Goal: Task Accomplishment & Management: Use online tool/utility

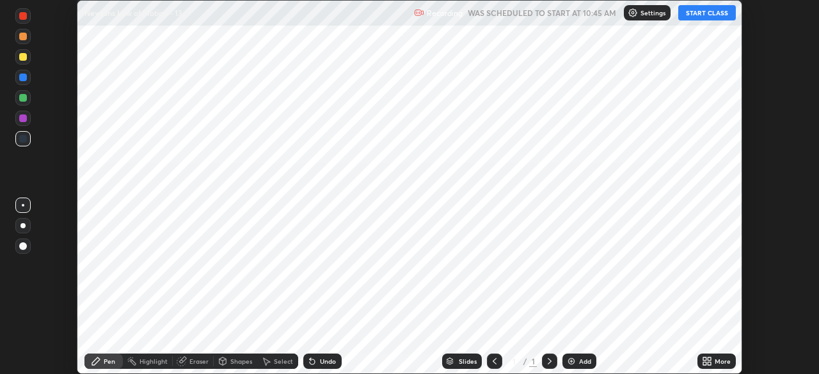
scroll to position [374, 819]
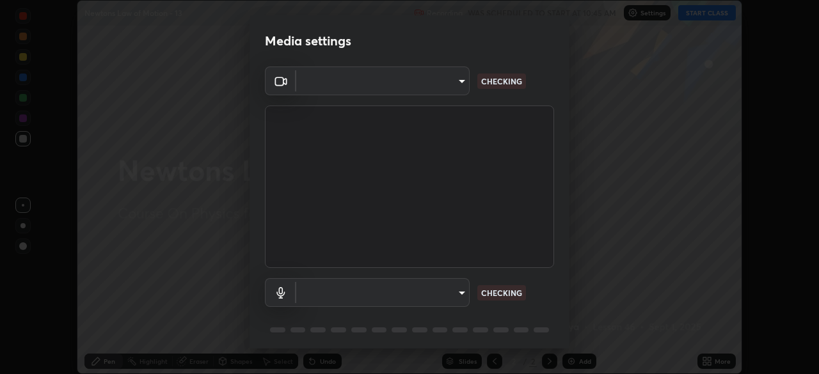
type input "e5f32b9a37d83756d2696e8423a1893a7de7eefef83412cf73fe4da3c4688103"
click at [456, 297] on body "Erase all Newtons Law of Motion - 13 Recording WAS SCHEDULED TO START AT 10:45 …" at bounding box center [409, 187] width 819 height 374
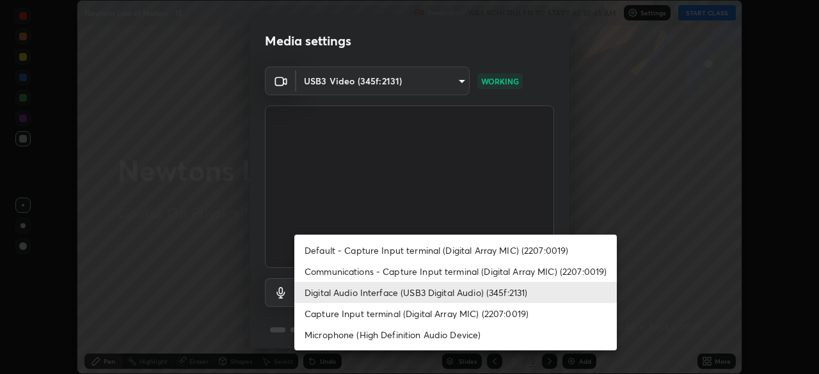
click at [405, 274] on li "Communications - Capture Input terminal (Digital Array MIC) (2207:0019)" at bounding box center [455, 271] width 322 height 21
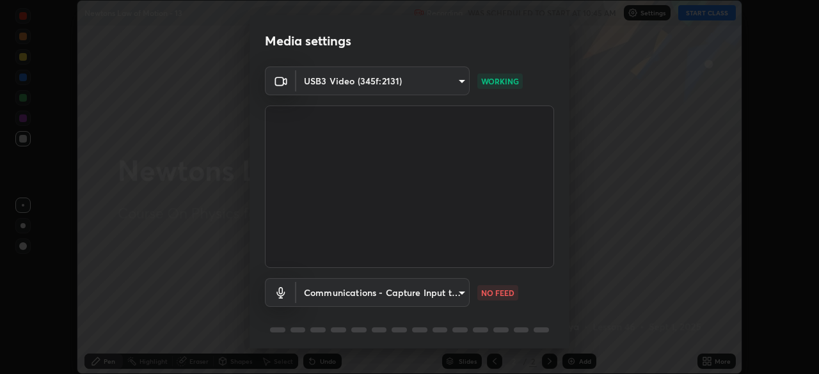
click at [449, 295] on body "Erase all Newtons Law of Motion - 13 Recording WAS SCHEDULED TO START AT 10:45 …" at bounding box center [409, 187] width 819 height 374
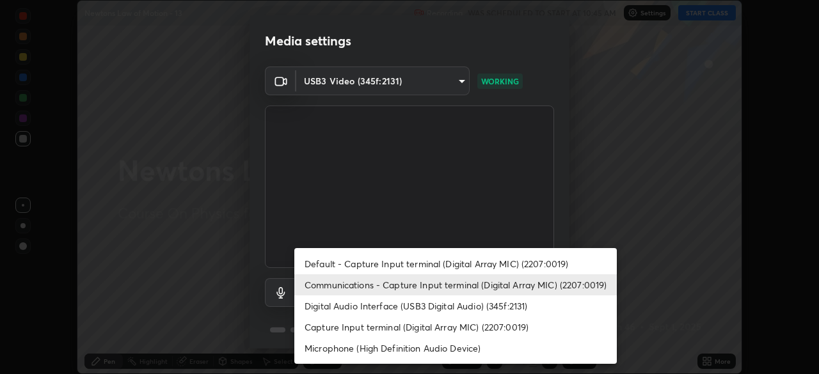
click at [414, 308] on li "Digital Audio Interface (USB3 Digital Audio) (345f:2131)" at bounding box center [455, 305] width 322 height 21
type input "ae0975cef7388746c2778fd6dc2b00d9a595315052e87b14b0d2850c1354851c"
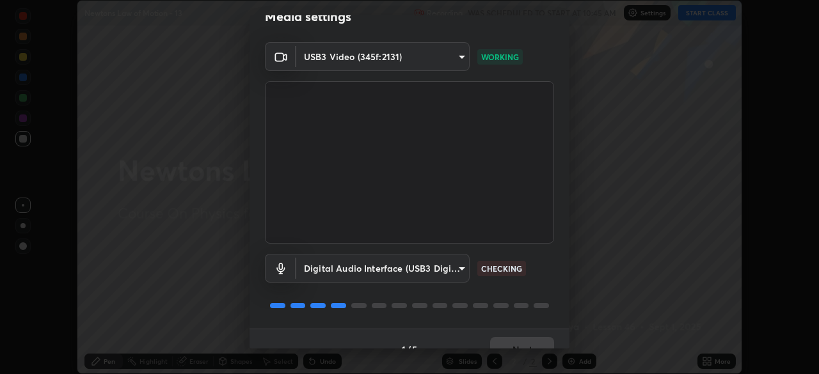
scroll to position [45, 0]
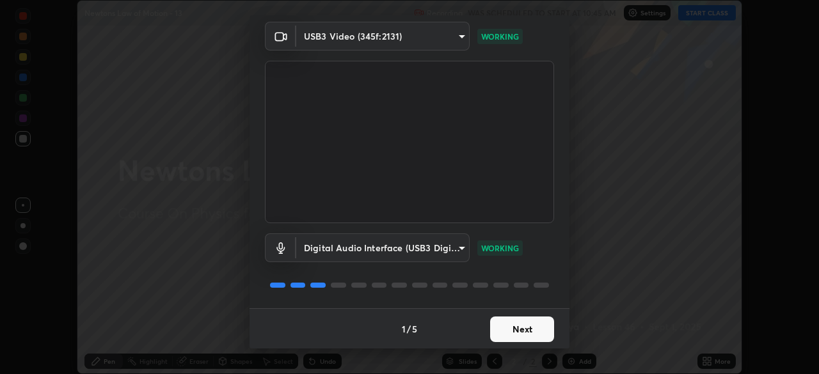
click at [530, 328] on button "Next" at bounding box center [522, 330] width 64 height 26
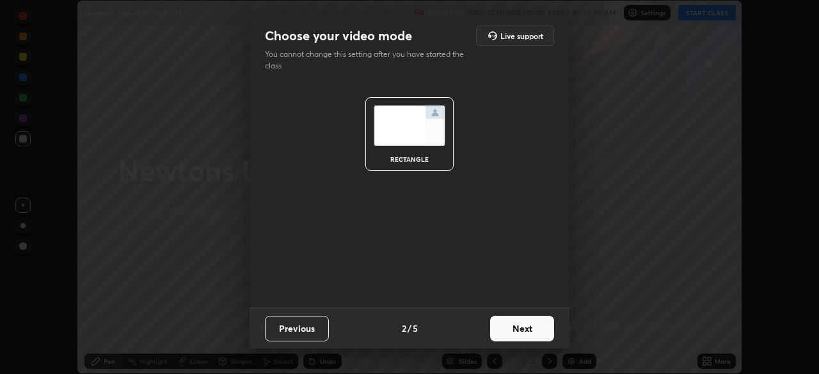
scroll to position [0, 0]
click at [533, 328] on button "Next" at bounding box center [522, 329] width 64 height 26
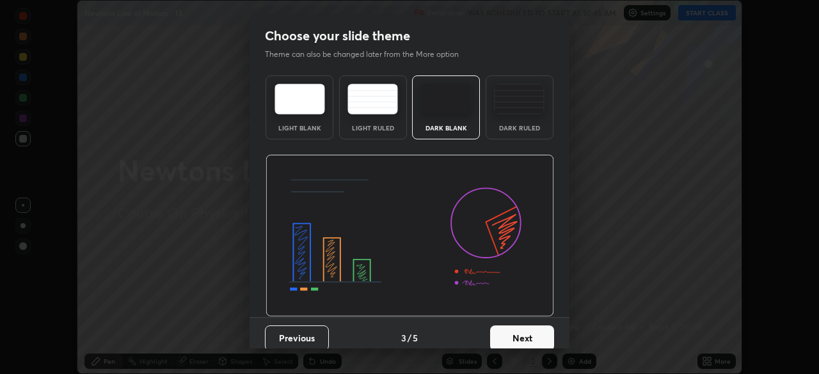
click at [545, 331] on button "Next" at bounding box center [522, 339] width 64 height 26
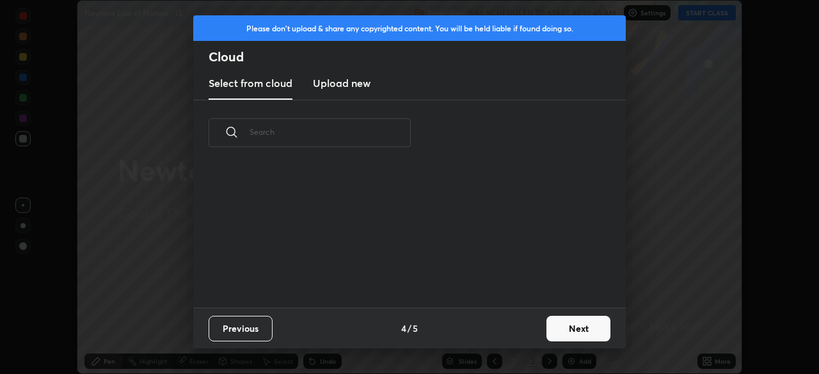
click at [561, 329] on button "Next" at bounding box center [578, 329] width 64 height 26
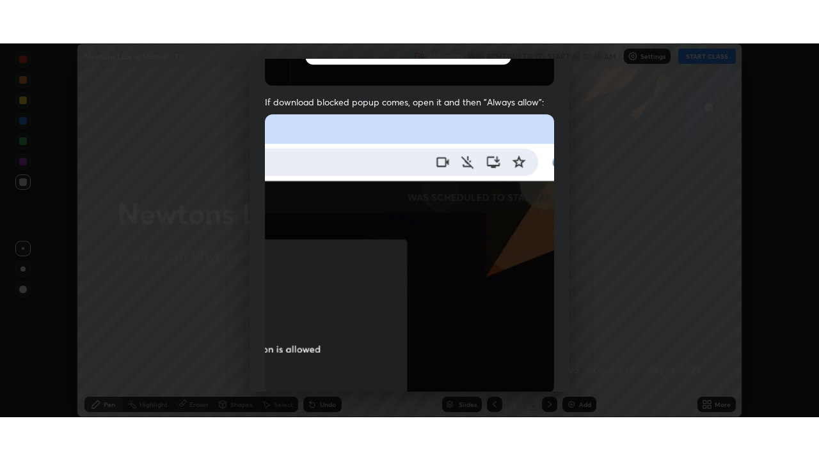
scroll to position [306, 0]
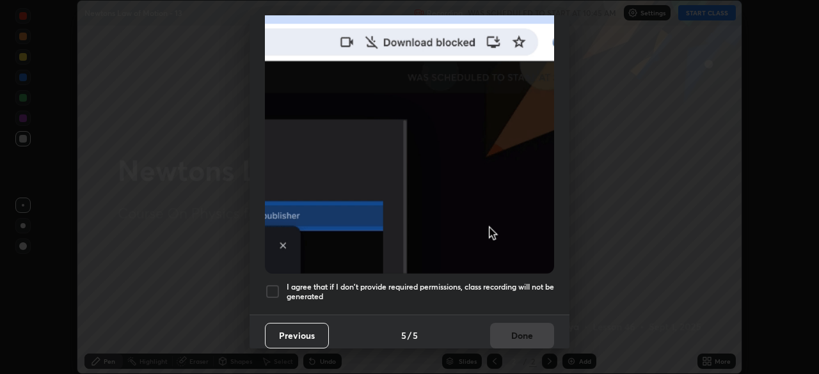
click at [443, 282] on h5 "I agree that if I don't provide required permissions, class recording will not …" at bounding box center [419, 292] width 267 height 20
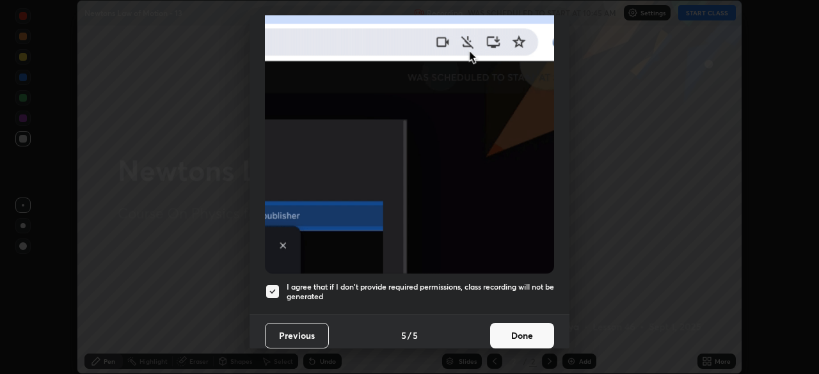
click at [516, 331] on button "Done" at bounding box center [522, 336] width 64 height 26
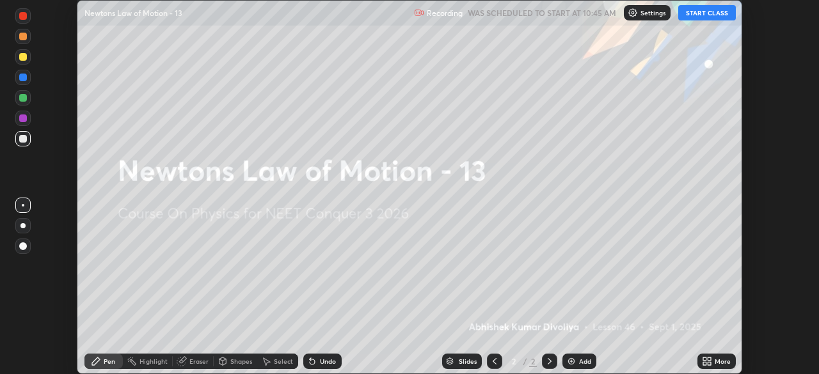
click at [714, 361] on div "More" at bounding box center [722, 361] width 16 height 6
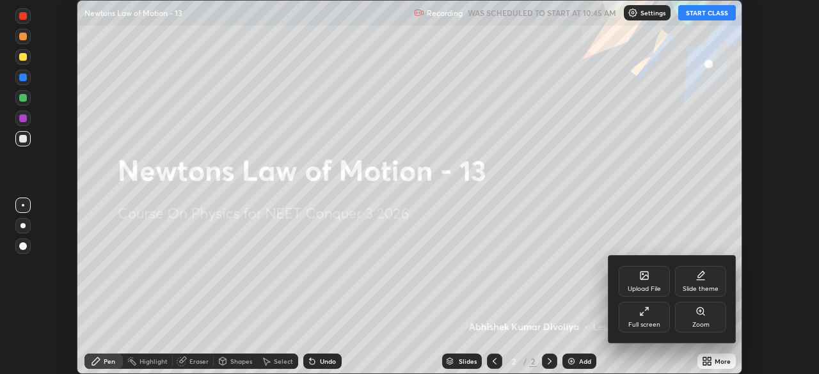
click at [643, 320] on div "Full screen" at bounding box center [643, 317] width 51 height 31
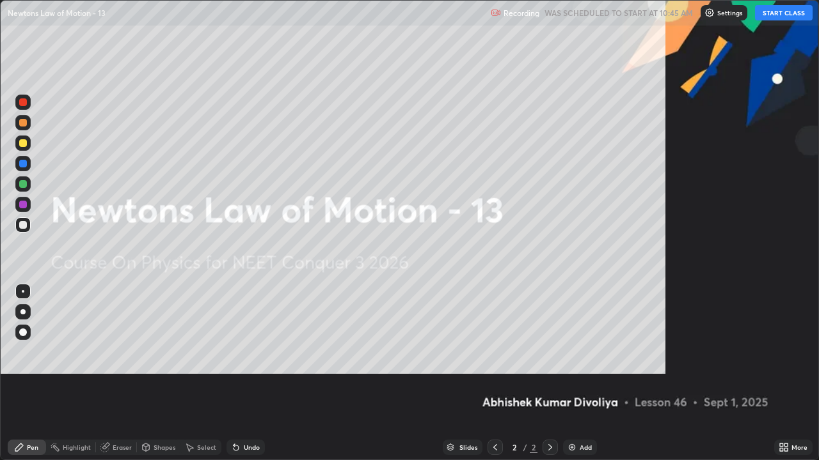
scroll to position [460, 819]
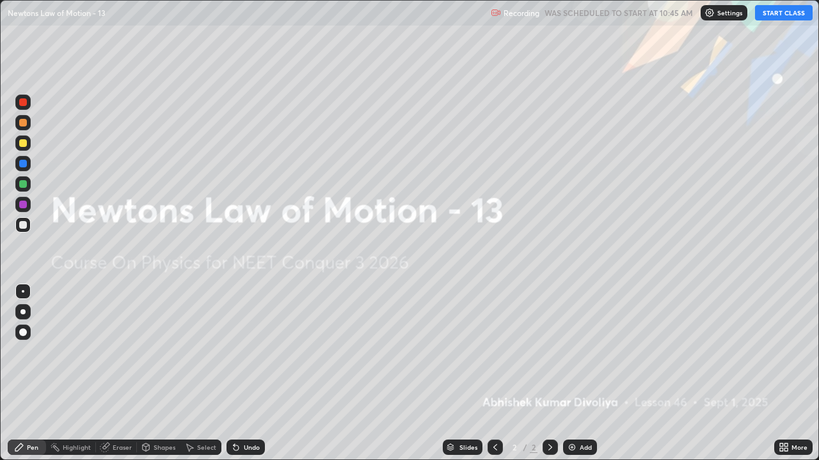
click at [785, 12] on button "START CLASS" at bounding box center [784, 12] width 58 height 15
click at [26, 333] on div at bounding box center [23, 333] width 8 height 8
click at [24, 142] on div at bounding box center [23, 143] width 8 height 8
click at [580, 373] on div "Add" at bounding box center [585, 447] width 12 height 6
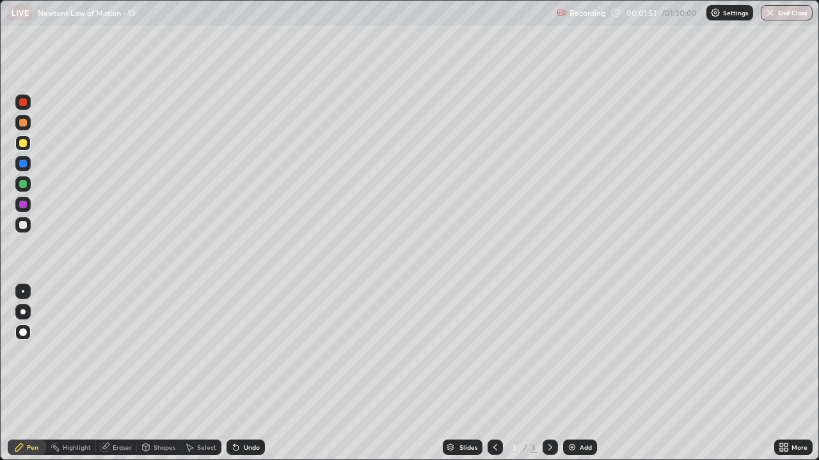
click at [161, 373] on div "Shapes" at bounding box center [164, 447] width 22 height 6
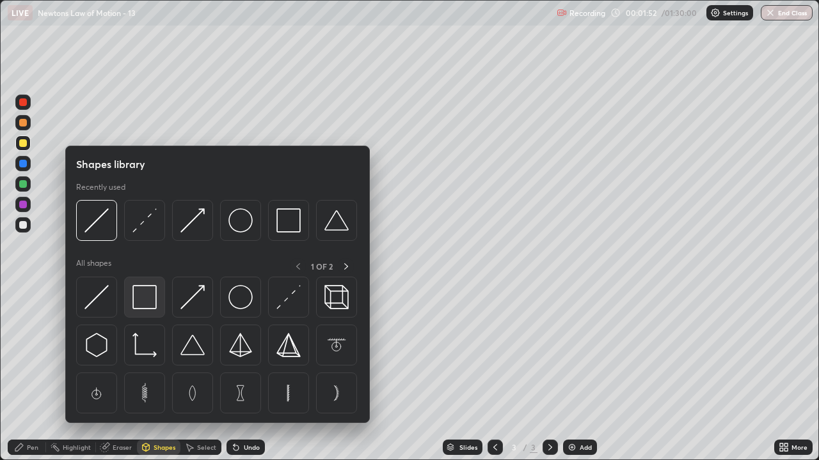
click at [145, 297] on img at bounding box center [144, 297] width 24 height 24
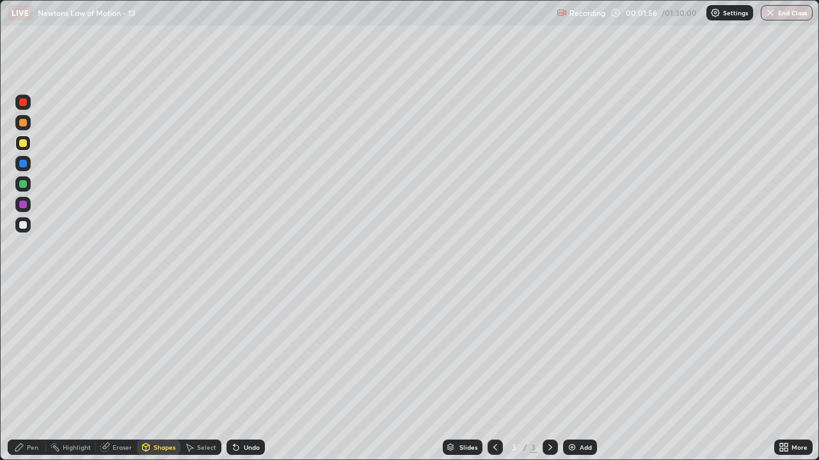
click at [22, 184] on div at bounding box center [23, 184] width 8 height 8
click at [248, 373] on div "Undo" at bounding box center [252, 447] width 16 height 6
click at [31, 373] on div "Pen" at bounding box center [33, 447] width 12 height 6
click at [162, 373] on div "Shapes" at bounding box center [164, 447] width 22 height 6
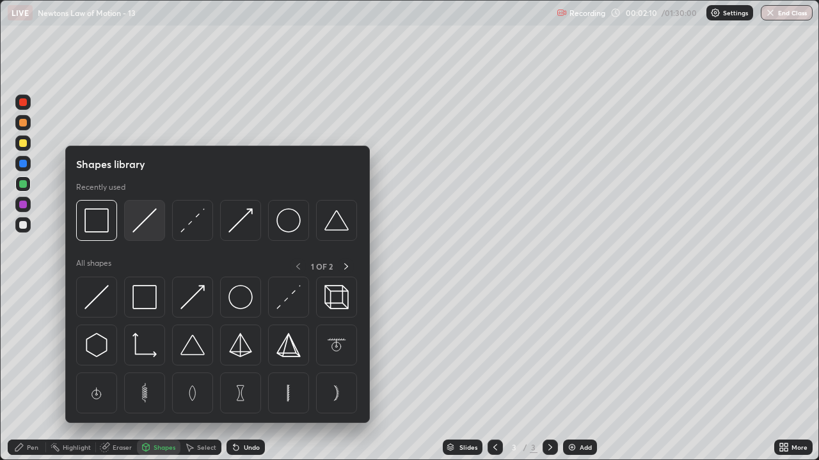
click at [141, 230] on img at bounding box center [144, 220] width 24 height 24
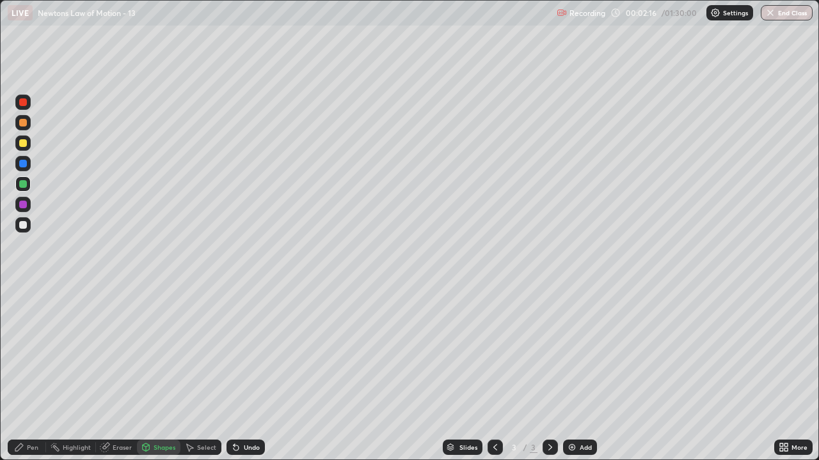
click at [33, 373] on div "Pen" at bounding box center [33, 447] width 12 height 6
click at [24, 122] on div at bounding box center [23, 123] width 8 height 8
click at [26, 105] on div at bounding box center [23, 102] width 8 height 8
click at [164, 373] on div "Shapes" at bounding box center [164, 447] width 22 height 6
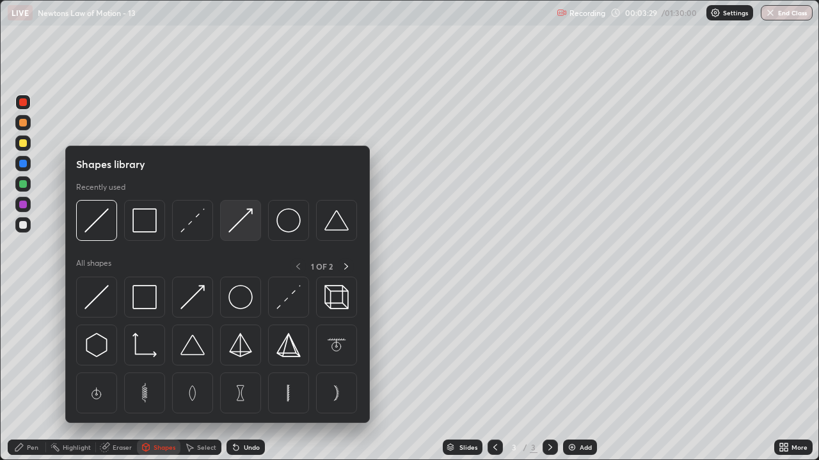
click at [238, 227] on img at bounding box center [240, 220] width 24 height 24
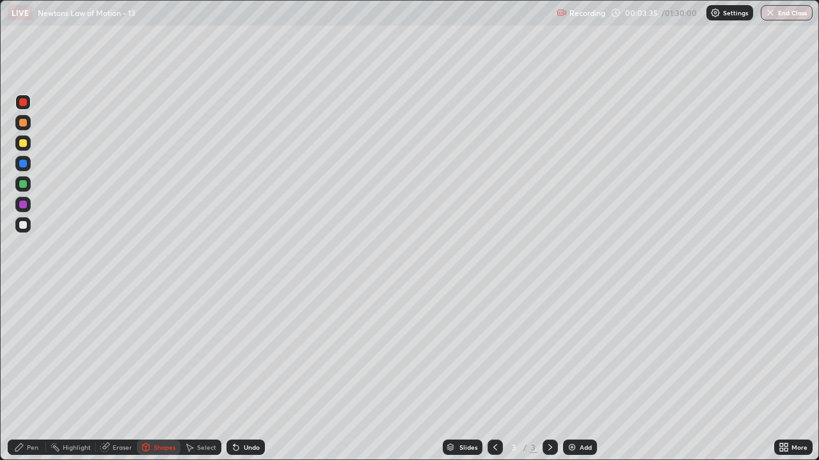
click at [33, 373] on div "Pen" at bounding box center [33, 447] width 12 height 6
click at [23, 228] on div at bounding box center [23, 225] width 8 height 8
click at [160, 373] on div "Shapes" at bounding box center [158, 447] width 43 height 15
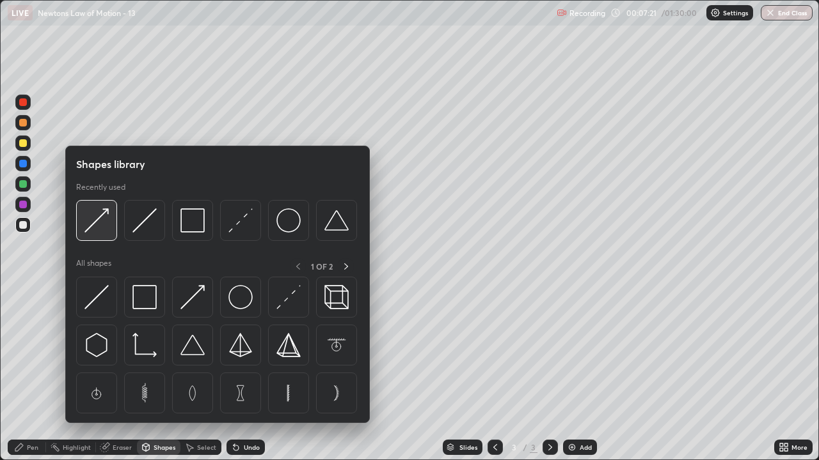
click at [107, 226] on img at bounding box center [96, 220] width 24 height 24
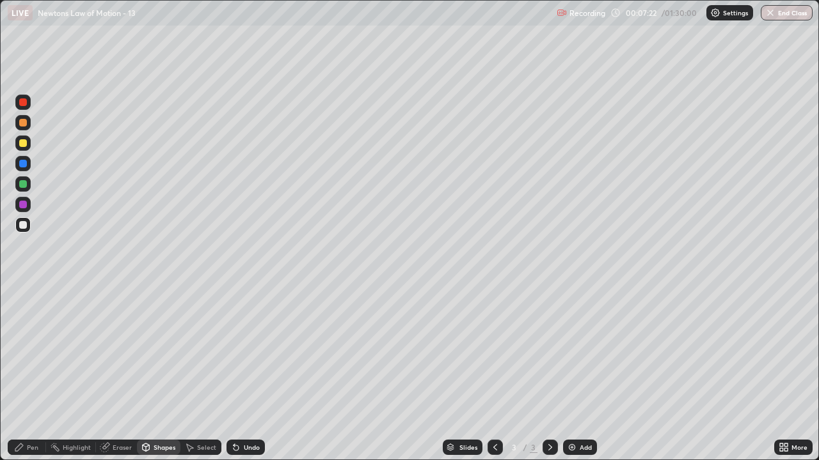
click at [19, 130] on div at bounding box center [22, 122] width 15 height 15
click at [35, 373] on div "Pen" at bounding box center [33, 447] width 12 height 6
click at [20, 226] on div at bounding box center [23, 225] width 8 height 8
click at [22, 184] on div at bounding box center [23, 184] width 8 height 8
click at [574, 373] on img at bounding box center [572, 448] width 10 height 10
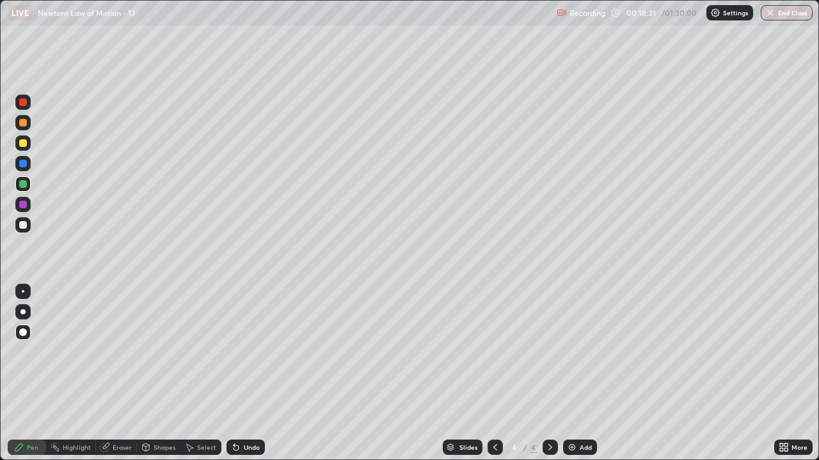
click at [159, 373] on div "Shapes" at bounding box center [164, 447] width 22 height 6
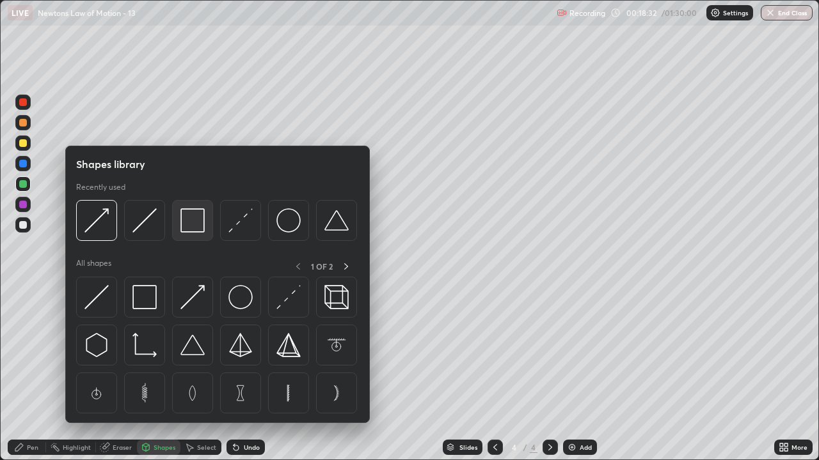
click at [193, 230] on img at bounding box center [192, 220] width 24 height 24
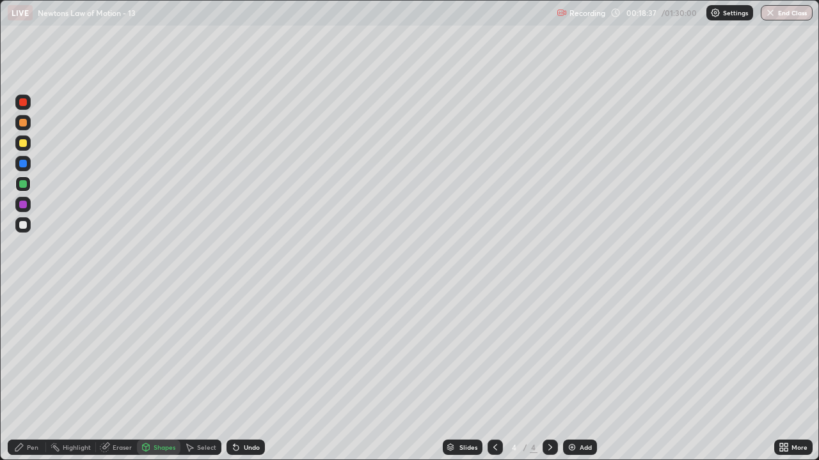
click at [32, 373] on div "Pen" at bounding box center [33, 447] width 12 height 6
click at [21, 164] on div at bounding box center [23, 164] width 8 height 8
click at [24, 228] on div at bounding box center [23, 225] width 8 height 8
click at [162, 373] on div "Shapes" at bounding box center [164, 447] width 22 height 6
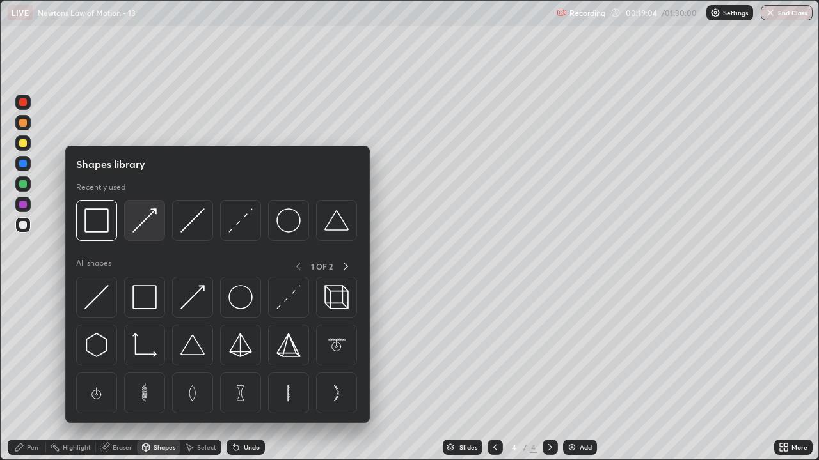
click at [141, 233] on img at bounding box center [144, 220] width 24 height 24
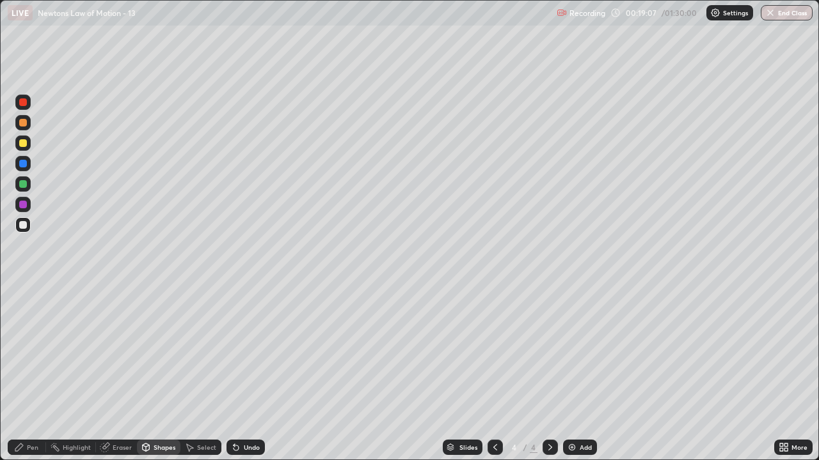
click at [35, 373] on div "Pen" at bounding box center [33, 447] width 12 height 6
click at [24, 205] on div at bounding box center [23, 205] width 8 height 8
click at [23, 164] on div at bounding box center [23, 164] width 8 height 8
click at [25, 138] on div at bounding box center [22, 143] width 15 height 15
click at [244, 373] on div "Undo" at bounding box center [252, 447] width 16 height 6
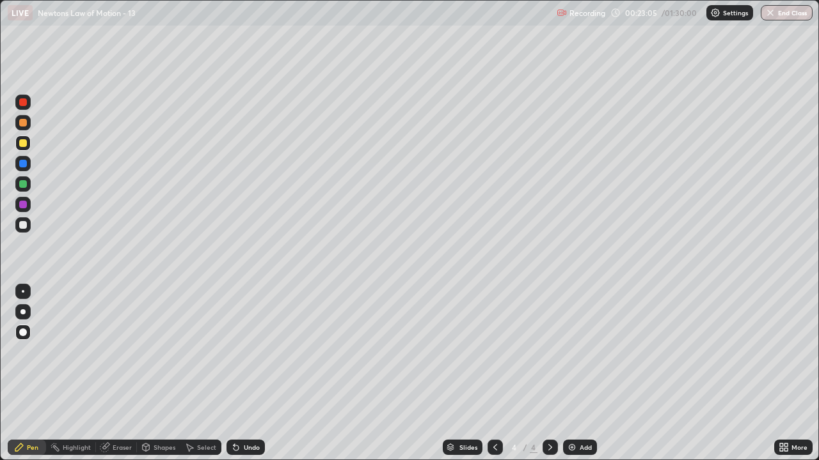
click at [242, 373] on div "Undo" at bounding box center [245, 447] width 38 height 15
click at [243, 373] on div "Undo" at bounding box center [245, 447] width 38 height 15
click at [18, 165] on div at bounding box center [22, 163] width 15 height 15
click at [26, 228] on div at bounding box center [22, 224] width 15 height 15
click at [25, 207] on div at bounding box center [23, 205] width 8 height 8
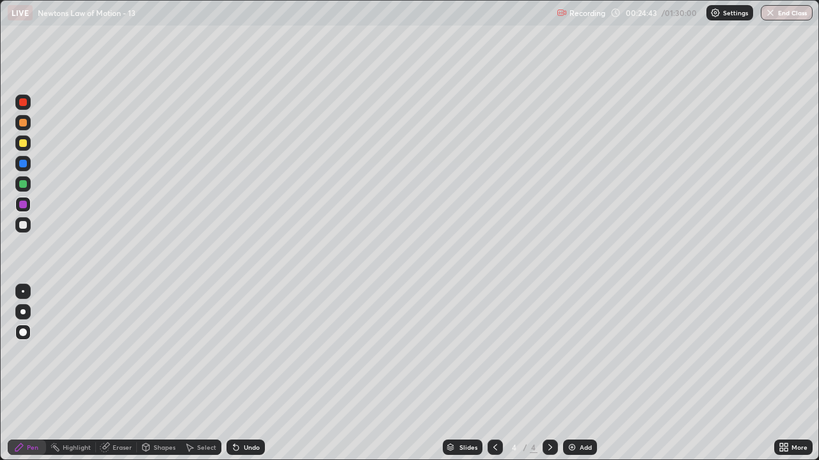
click at [20, 185] on div at bounding box center [23, 184] width 8 height 8
click at [492, 373] on icon at bounding box center [495, 448] width 10 height 10
click at [549, 373] on icon at bounding box center [550, 448] width 10 height 10
click at [574, 373] on img at bounding box center [572, 448] width 10 height 10
click at [161, 373] on div "Shapes" at bounding box center [164, 447] width 22 height 6
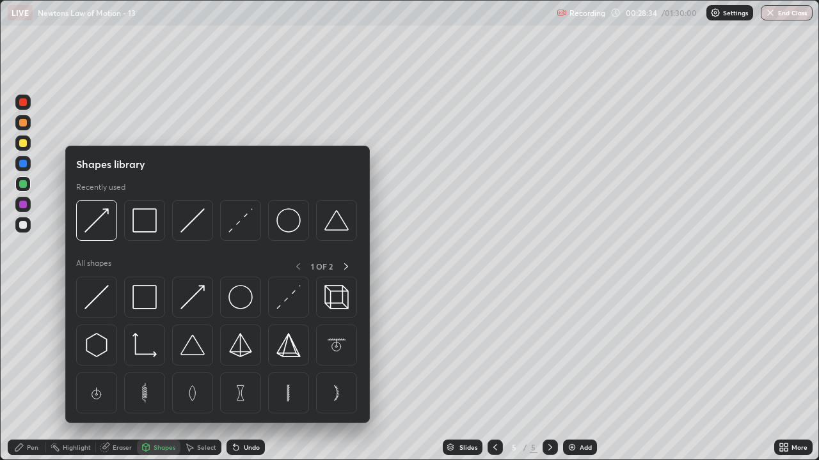
click at [36, 373] on div "Pen" at bounding box center [27, 447] width 38 height 15
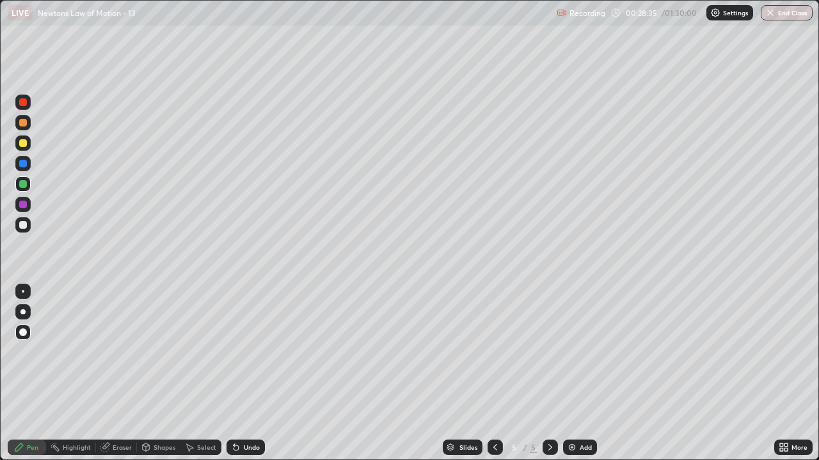
click at [23, 144] on div at bounding box center [23, 143] width 8 height 8
click at [162, 373] on div "Shapes" at bounding box center [164, 447] width 22 height 6
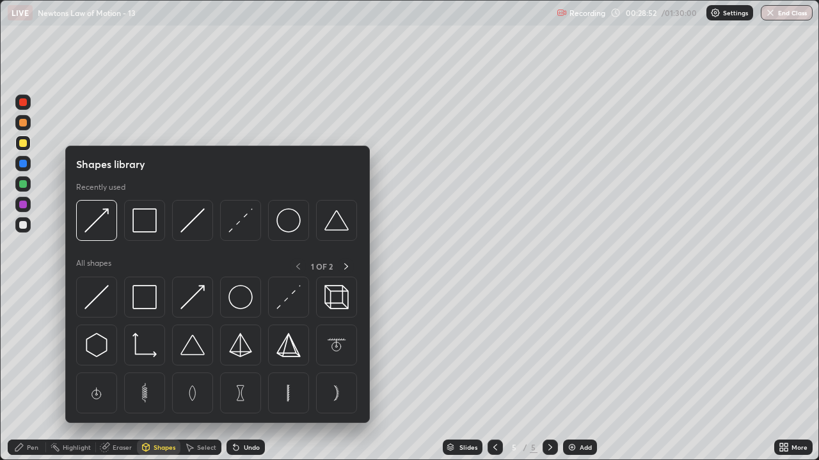
click at [151, 231] on img at bounding box center [144, 220] width 24 height 24
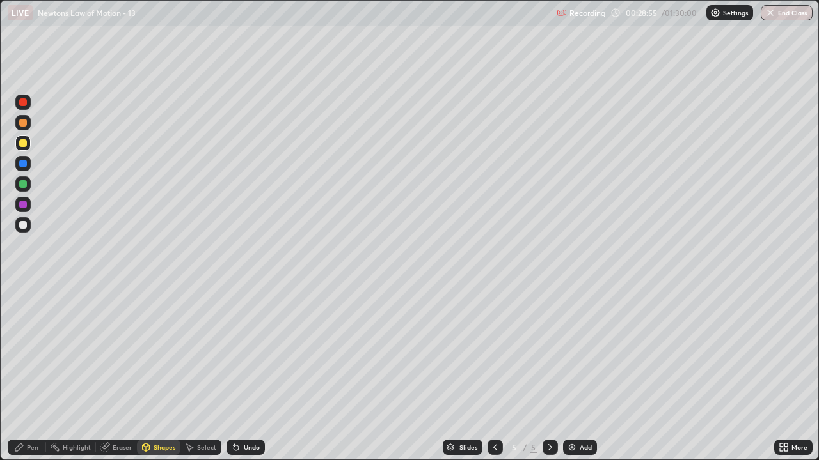
click at [25, 187] on div at bounding box center [23, 184] width 8 height 8
click at [32, 373] on div "Pen" at bounding box center [33, 447] width 12 height 6
click at [23, 226] on div at bounding box center [23, 225] width 8 height 8
click at [20, 142] on div at bounding box center [23, 143] width 8 height 8
click at [127, 373] on div "Eraser" at bounding box center [122, 447] width 19 height 6
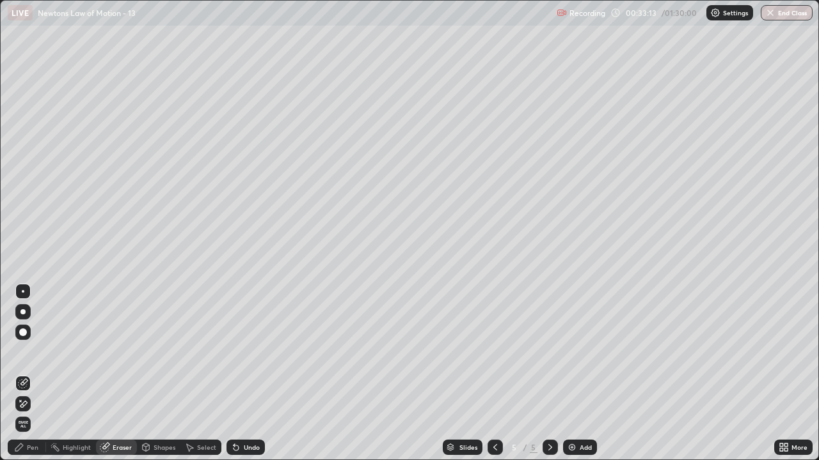
click at [31, 373] on div "Pen" at bounding box center [33, 447] width 12 height 6
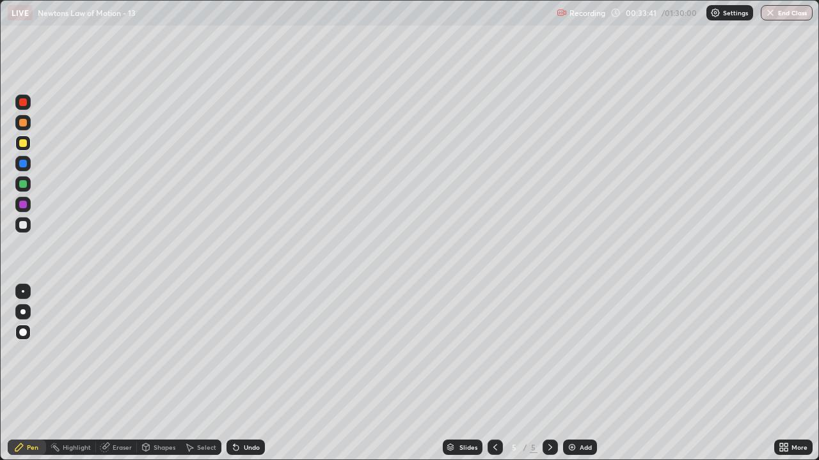
click at [487, 373] on div at bounding box center [494, 447] width 15 height 15
click at [542, 373] on div at bounding box center [549, 447] width 15 height 15
click at [570, 373] on img at bounding box center [572, 448] width 10 height 10
click at [156, 373] on div "Shapes" at bounding box center [158, 447] width 43 height 15
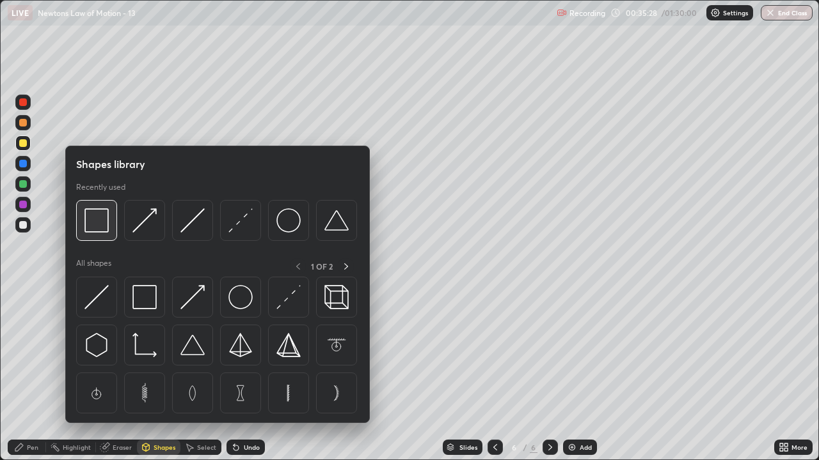
click at [100, 233] on div at bounding box center [96, 220] width 41 height 41
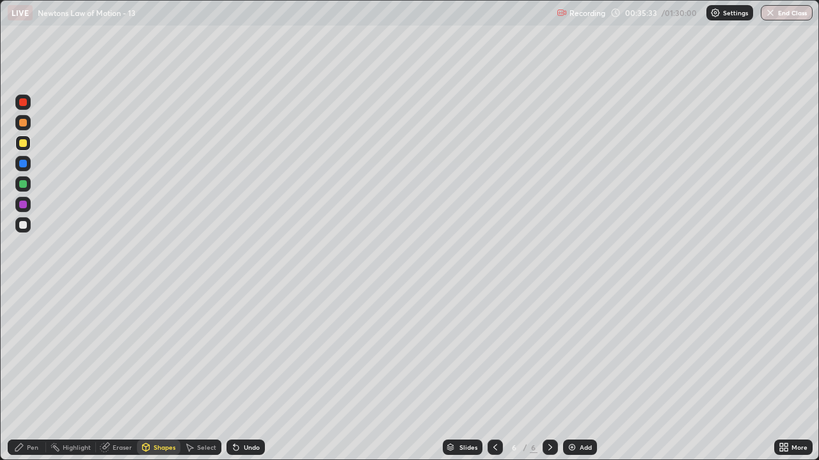
click at [37, 373] on div "Pen" at bounding box center [33, 447] width 12 height 6
click at [23, 187] on div at bounding box center [23, 184] width 8 height 8
click at [24, 205] on div at bounding box center [23, 205] width 8 height 8
click at [23, 225] on div at bounding box center [23, 225] width 8 height 8
click at [252, 373] on div "Undo" at bounding box center [245, 447] width 38 height 15
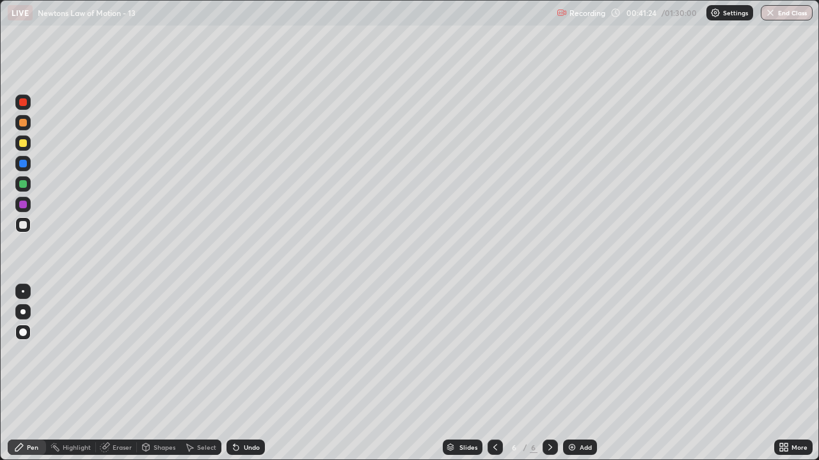
click at [580, 373] on div "Add" at bounding box center [580, 447] width 34 height 15
click at [167, 373] on div "Shapes" at bounding box center [164, 447] width 22 height 6
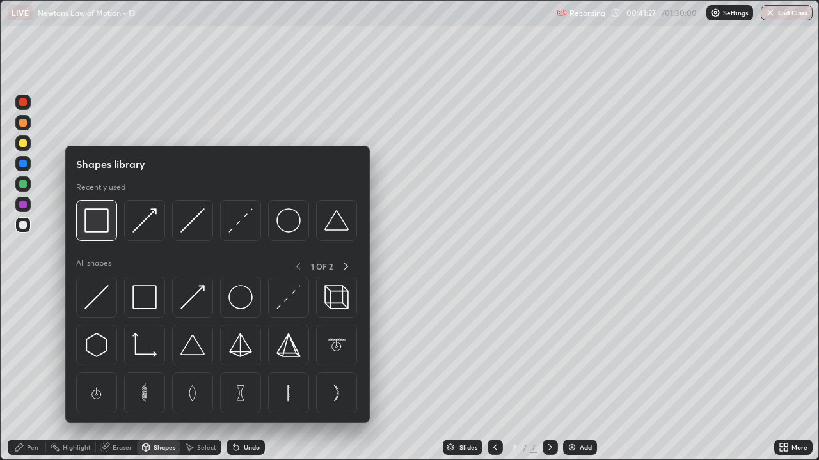
click at [107, 230] on img at bounding box center [96, 220] width 24 height 24
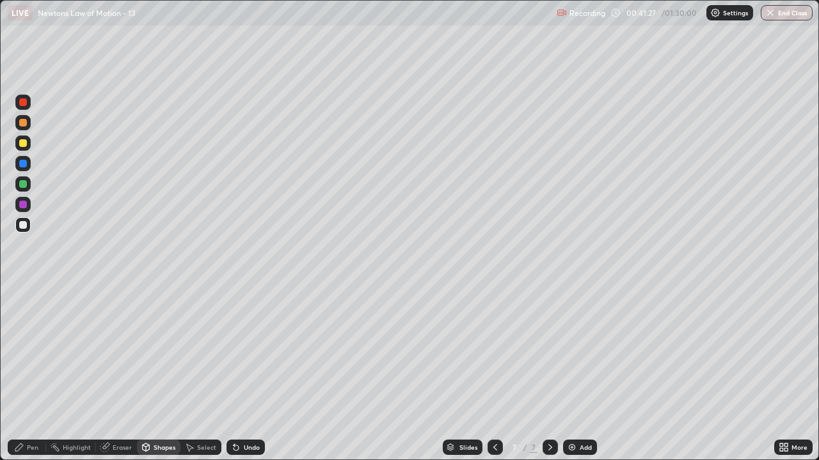
click at [22, 190] on div at bounding box center [22, 184] width 15 height 15
click at [31, 373] on div "Pen" at bounding box center [33, 447] width 12 height 6
click at [22, 230] on div at bounding box center [22, 224] width 15 height 15
click at [22, 162] on div at bounding box center [23, 164] width 8 height 8
click at [23, 143] on div at bounding box center [23, 143] width 8 height 8
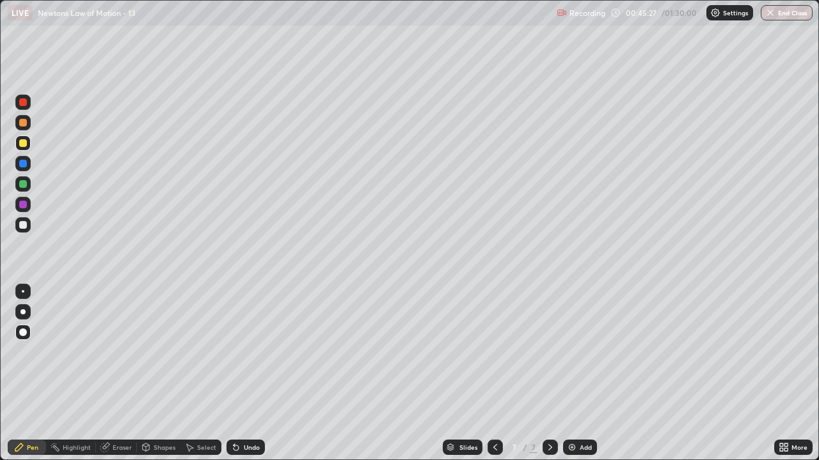
click at [22, 228] on div at bounding box center [23, 225] width 8 height 8
click at [22, 205] on div at bounding box center [23, 205] width 8 height 8
click at [20, 227] on div at bounding box center [23, 225] width 8 height 8
click at [572, 373] on img at bounding box center [572, 448] width 10 height 10
click at [157, 373] on div "Shapes" at bounding box center [158, 447] width 43 height 15
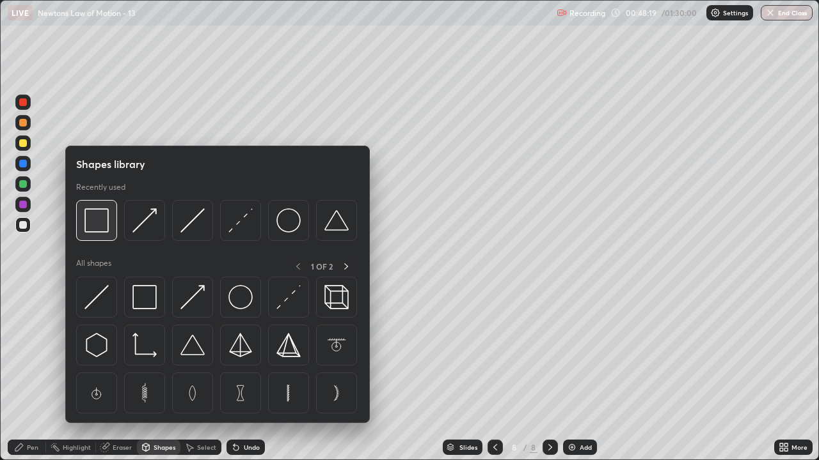
click at [101, 229] on img at bounding box center [96, 220] width 24 height 24
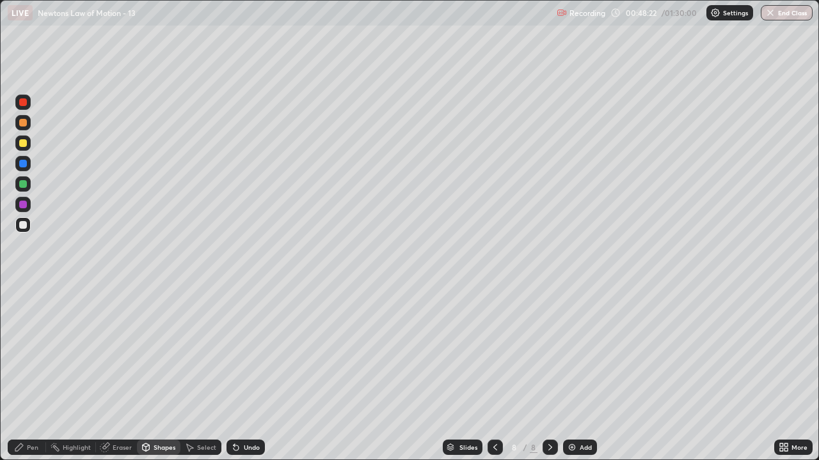
click at [20, 166] on div at bounding box center [23, 164] width 8 height 8
click at [34, 373] on div "Pen" at bounding box center [33, 447] width 12 height 6
click at [20, 143] on div at bounding box center [23, 143] width 8 height 8
click at [166, 373] on div "Shapes" at bounding box center [164, 447] width 22 height 6
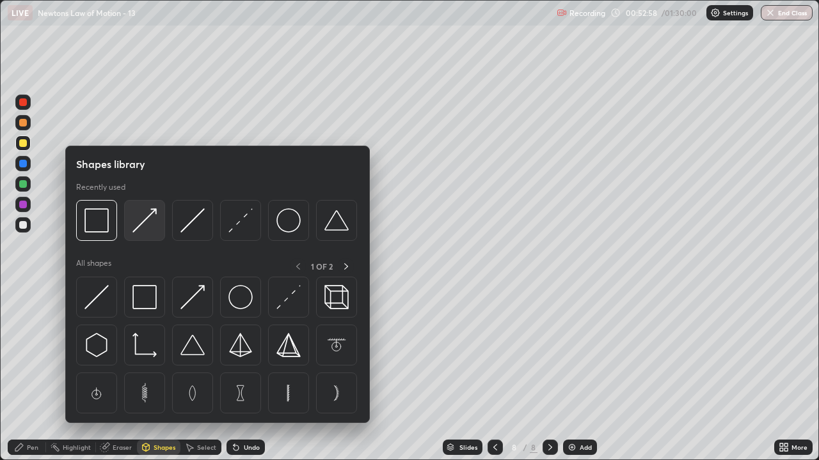
click at [155, 228] on img at bounding box center [144, 220] width 24 height 24
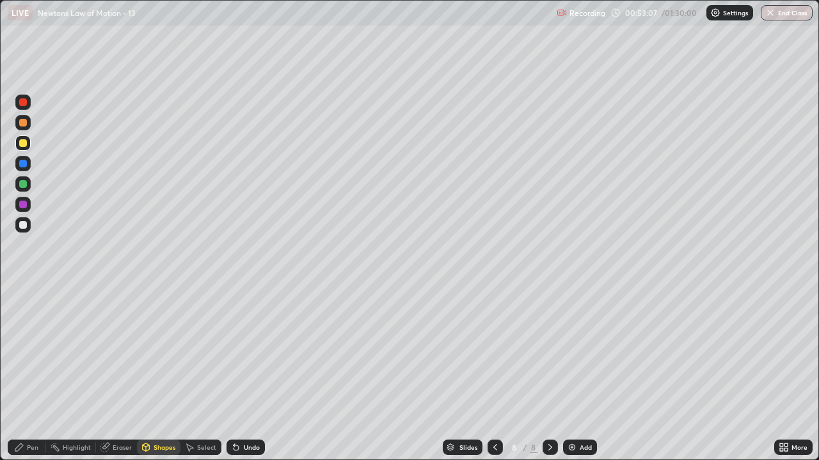
click at [31, 373] on div "Pen" at bounding box center [27, 447] width 38 height 15
click at [22, 228] on div at bounding box center [23, 225] width 8 height 8
click at [24, 187] on div at bounding box center [23, 184] width 8 height 8
click at [574, 373] on img at bounding box center [572, 448] width 10 height 10
click at [26, 143] on div at bounding box center [23, 143] width 8 height 8
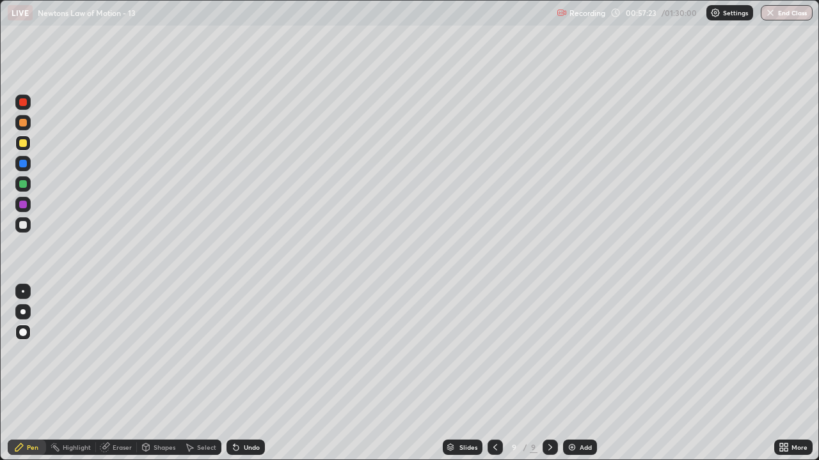
click at [158, 373] on div "Shapes" at bounding box center [164, 447] width 22 height 6
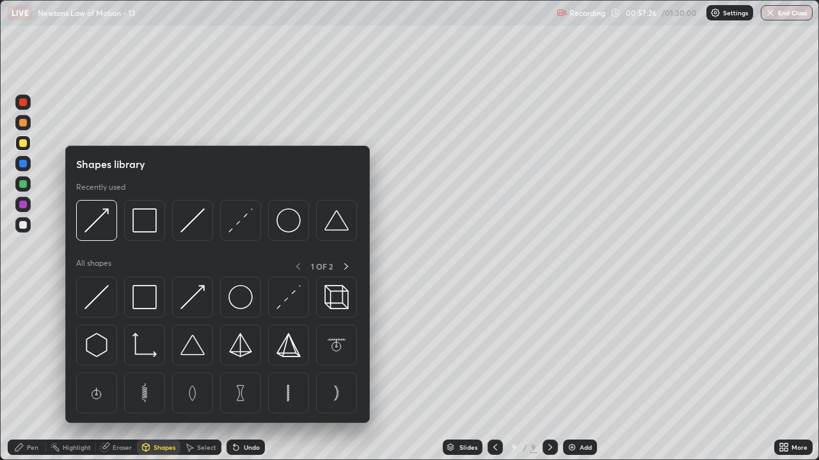
click at [35, 373] on div "Pen" at bounding box center [33, 447] width 12 height 6
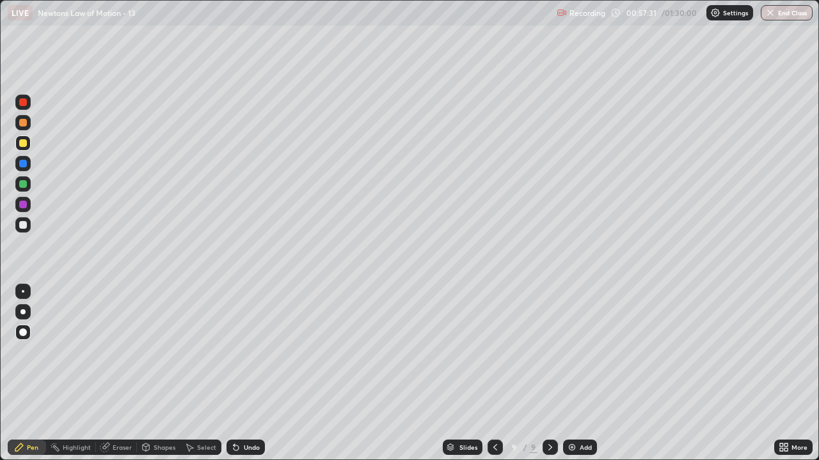
click at [25, 207] on div at bounding box center [23, 205] width 8 height 8
click at [23, 187] on div at bounding box center [23, 184] width 8 height 8
click at [26, 123] on div at bounding box center [23, 123] width 8 height 8
click at [159, 373] on div "Shapes" at bounding box center [164, 447] width 22 height 6
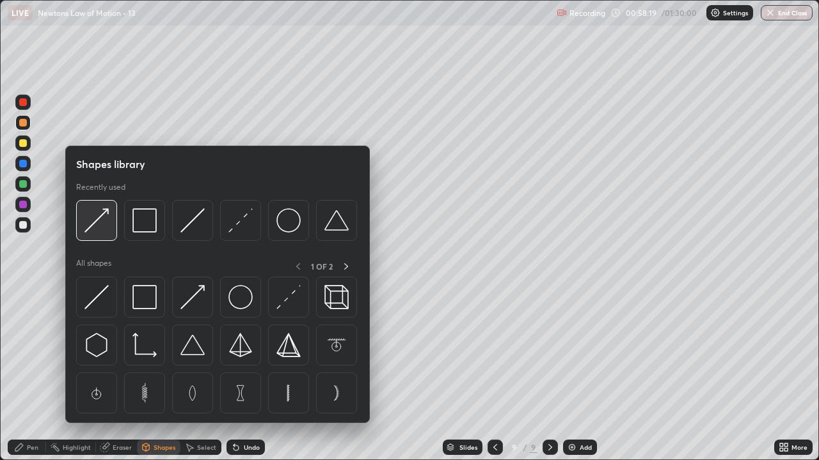
click at [99, 228] on img at bounding box center [96, 220] width 24 height 24
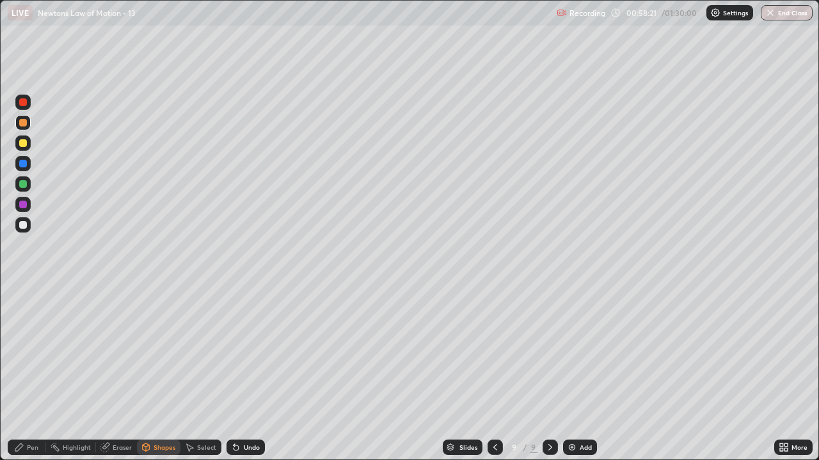
click at [32, 373] on div "Pen" at bounding box center [33, 447] width 12 height 6
click at [253, 373] on div "Undo" at bounding box center [252, 447] width 16 height 6
click at [244, 373] on div "Undo" at bounding box center [252, 447] width 16 height 6
click at [21, 224] on div at bounding box center [23, 225] width 8 height 8
click at [578, 373] on div "Add" at bounding box center [580, 447] width 34 height 15
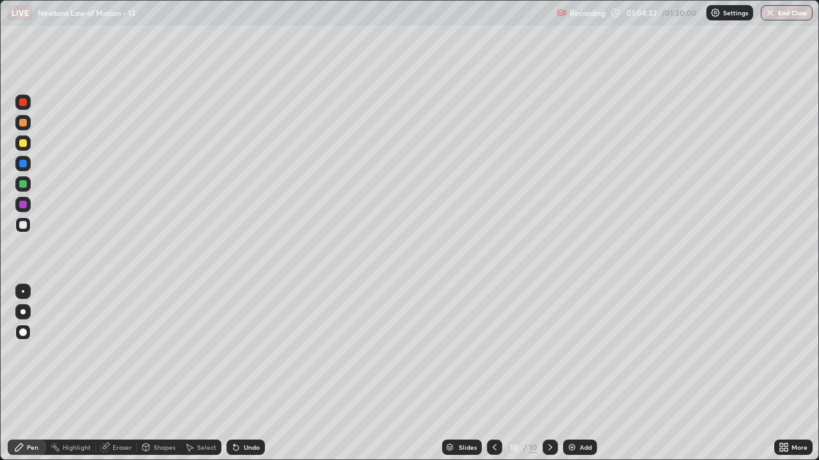
click at [159, 373] on div "Shapes" at bounding box center [158, 447] width 43 height 15
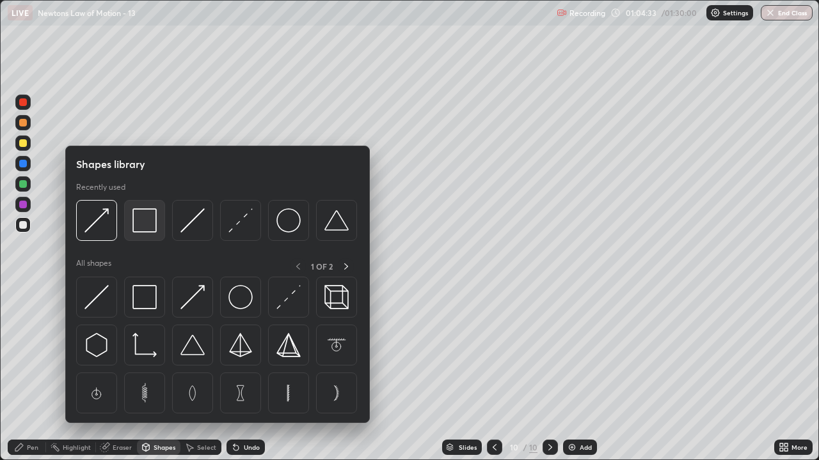
click at [148, 224] on img at bounding box center [144, 220] width 24 height 24
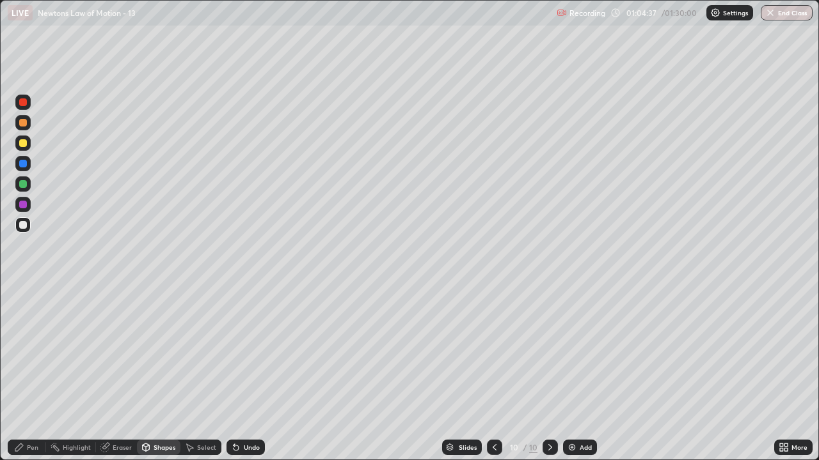
click at [33, 373] on div "Pen" at bounding box center [33, 447] width 12 height 6
click at [23, 148] on div at bounding box center [22, 143] width 15 height 15
click at [157, 373] on div "Shapes" at bounding box center [158, 447] width 43 height 15
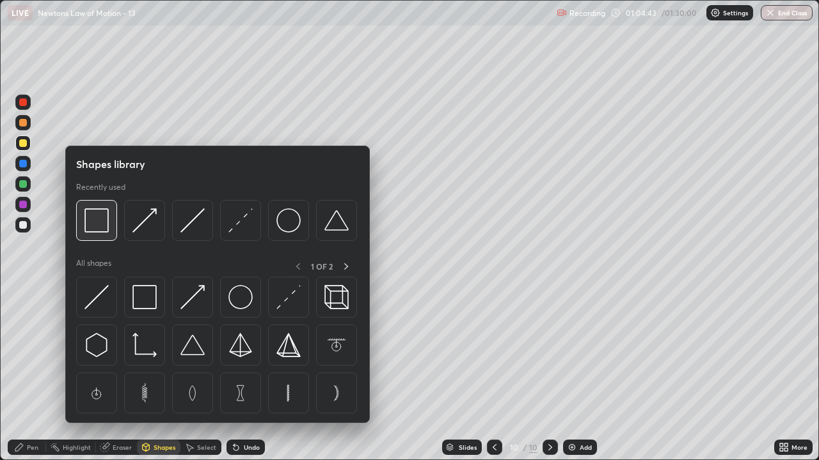
click at [102, 225] on img at bounding box center [96, 220] width 24 height 24
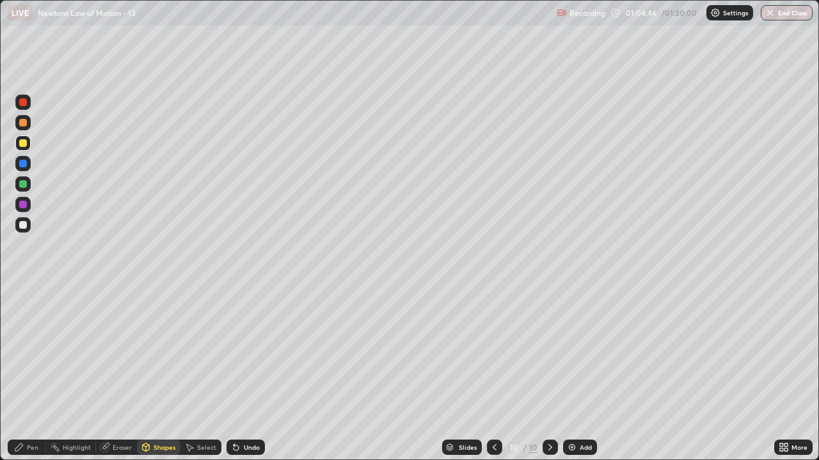
click at [32, 373] on div "Pen" at bounding box center [27, 447] width 38 height 15
click at [20, 183] on div at bounding box center [23, 184] width 8 height 8
click at [26, 123] on div at bounding box center [23, 123] width 8 height 8
click at [23, 106] on div at bounding box center [23, 102] width 8 height 8
click at [26, 143] on div at bounding box center [23, 143] width 8 height 8
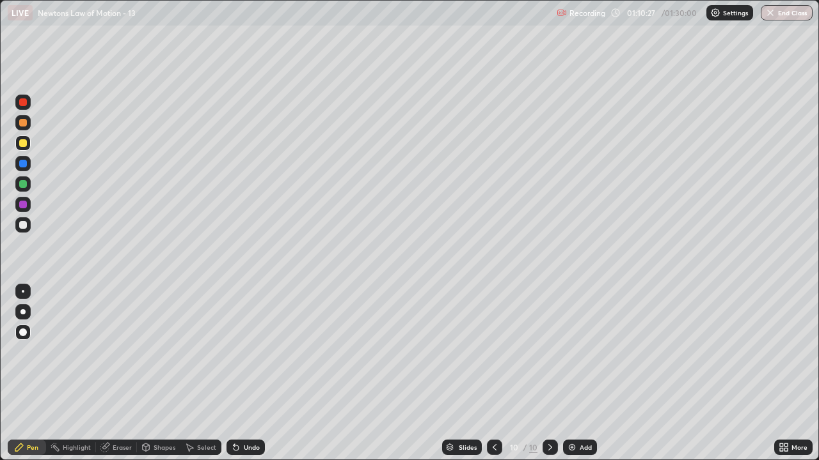
click at [23, 105] on div at bounding box center [23, 102] width 8 height 8
click at [20, 228] on div at bounding box center [23, 225] width 8 height 8
click at [116, 373] on div "Eraser" at bounding box center [122, 447] width 19 height 6
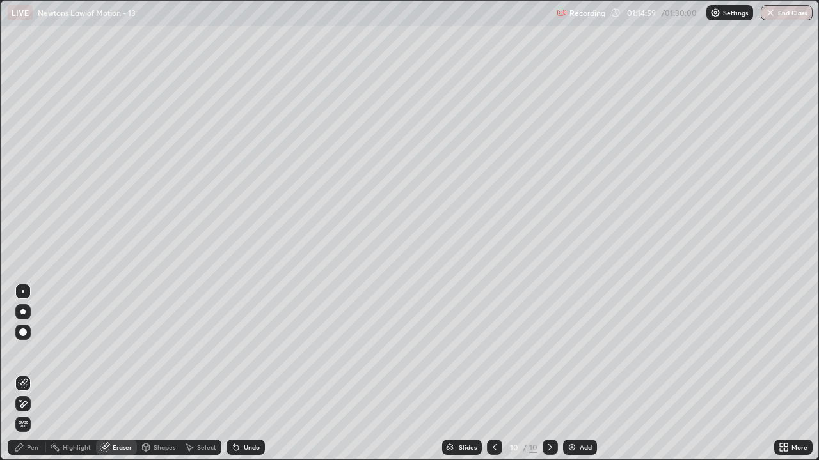
click at [32, 373] on div "Pen" at bounding box center [33, 447] width 12 height 6
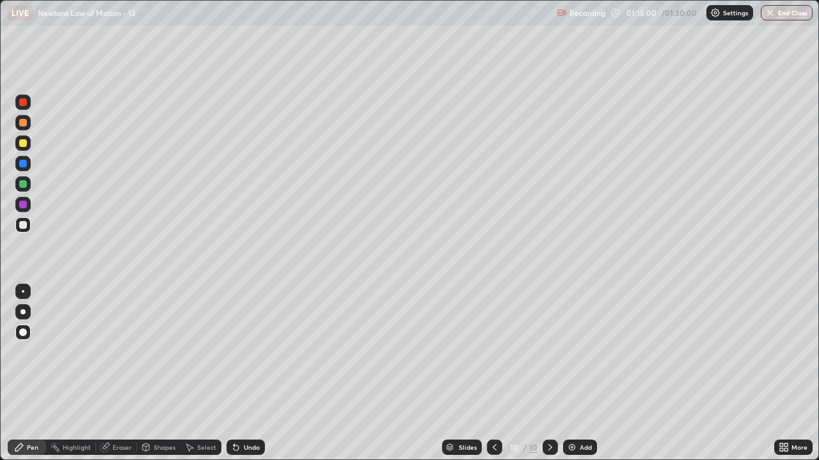
click at [23, 226] on div at bounding box center [23, 225] width 8 height 8
click at [576, 373] on img at bounding box center [572, 448] width 10 height 10
click at [22, 145] on div at bounding box center [23, 143] width 8 height 8
click at [22, 124] on div at bounding box center [23, 123] width 8 height 8
click at [24, 226] on div at bounding box center [23, 225] width 8 height 8
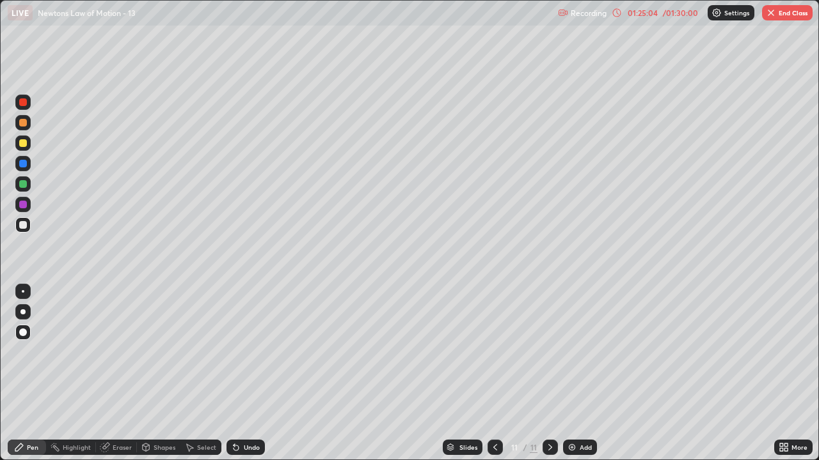
click at [805, 13] on button "End Class" at bounding box center [787, 12] width 51 height 15
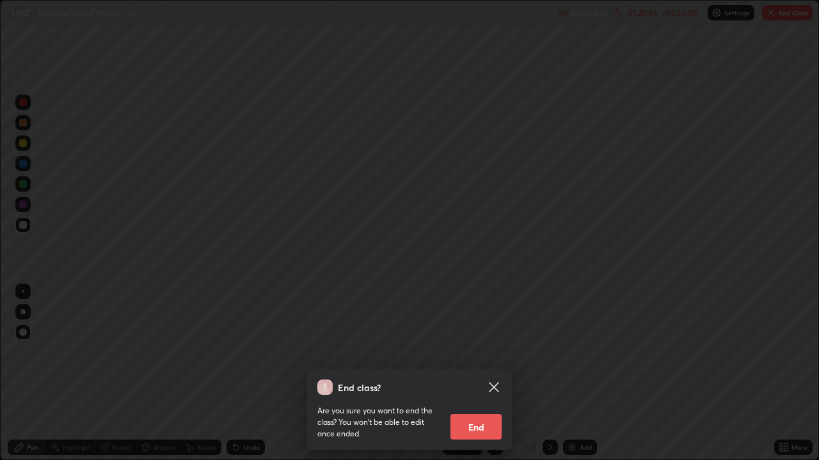
click at [470, 373] on button "End" at bounding box center [475, 427] width 51 height 26
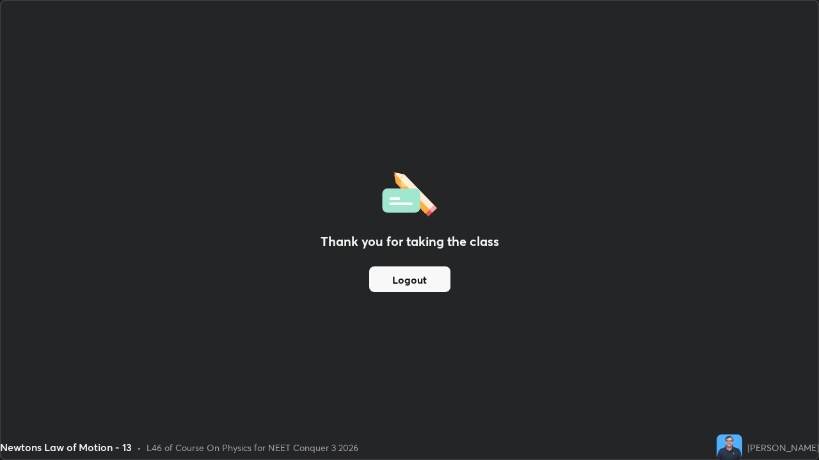
click at [412, 280] on button "Logout" at bounding box center [409, 280] width 81 height 26
